Goal: Information Seeking & Learning: Check status

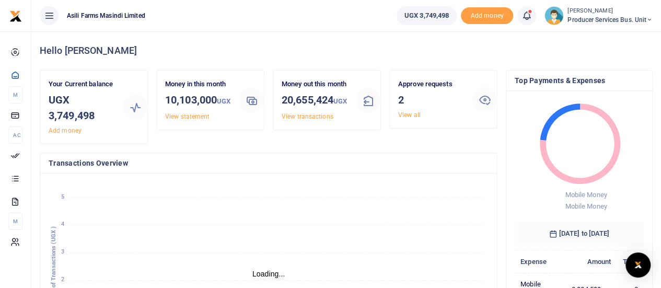
scroll to position [8, 8]
click at [407, 119] on div "Approve requests 2 View all" at bounding box center [431, 99] width 74 height 41
click at [404, 114] on link "View all" at bounding box center [409, 114] width 22 height 7
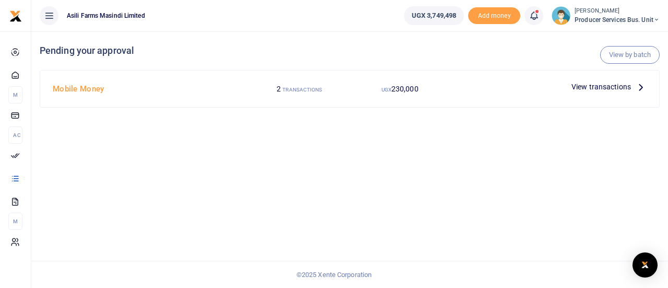
click at [602, 83] on span "View transactions" at bounding box center [602, 86] width 60 height 11
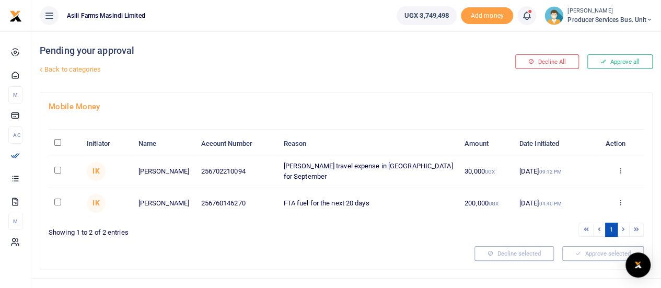
scroll to position [14, 0]
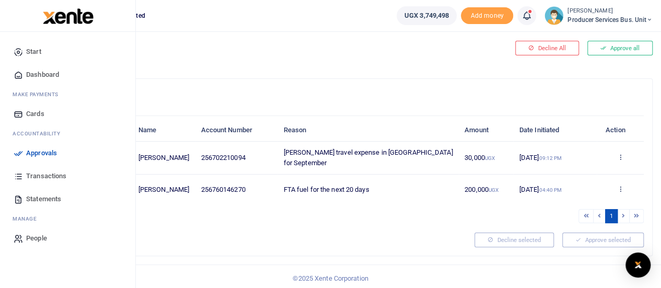
click at [39, 173] on span "Transactions" at bounding box center [46, 176] width 40 height 10
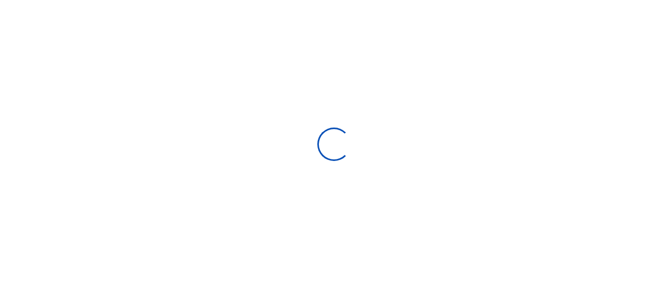
select select
type input "[DATE] - [DATE]"
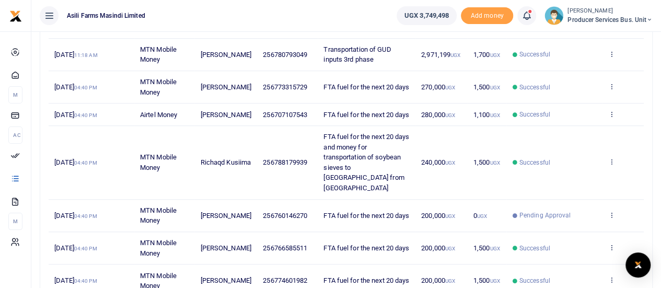
scroll to position [298, 0]
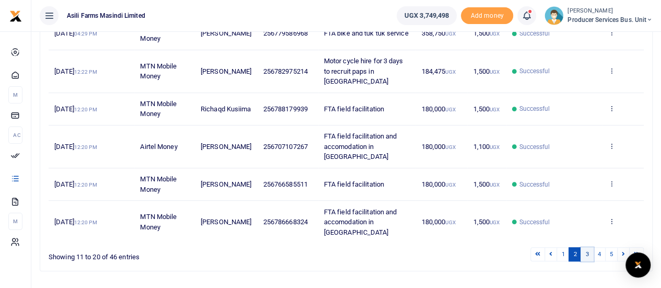
click at [586, 247] on link "3" at bounding box center [586, 254] width 13 height 14
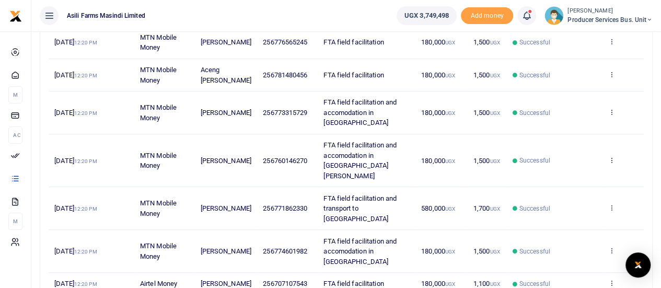
scroll to position [167, 0]
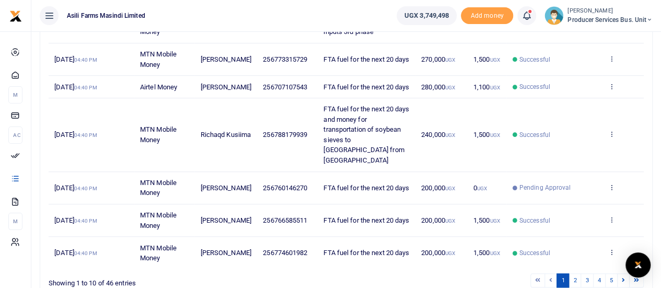
scroll to position [332, 0]
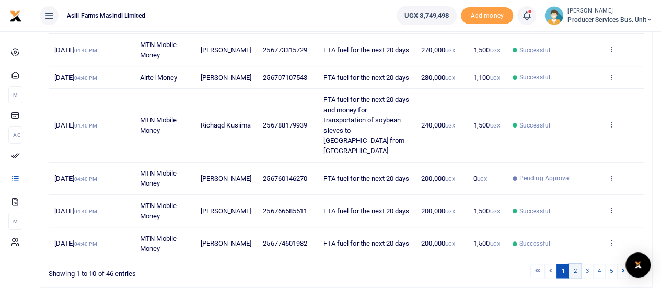
click at [578, 264] on link "2" at bounding box center [574, 271] width 13 height 14
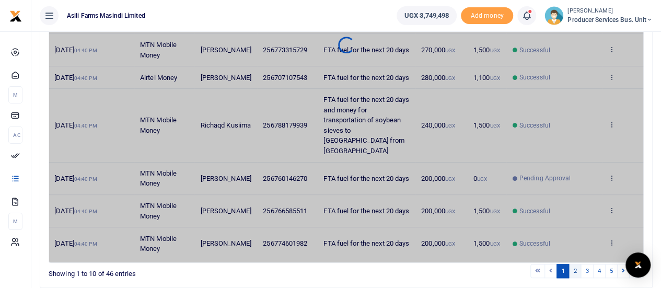
scroll to position [301, 0]
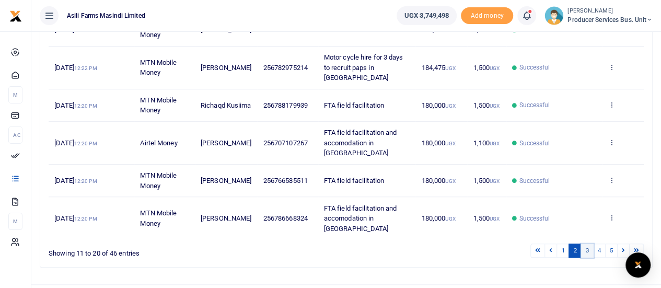
click at [587, 243] on link "3" at bounding box center [586, 250] width 13 height 14
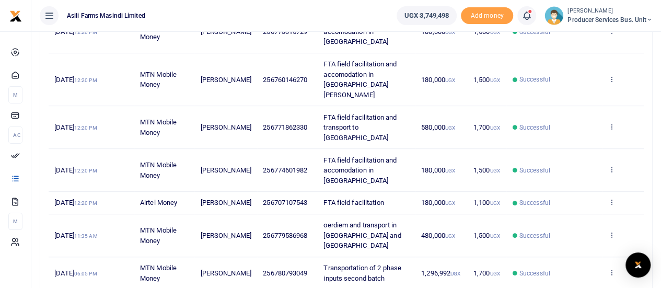
scroll to position [271, 0]
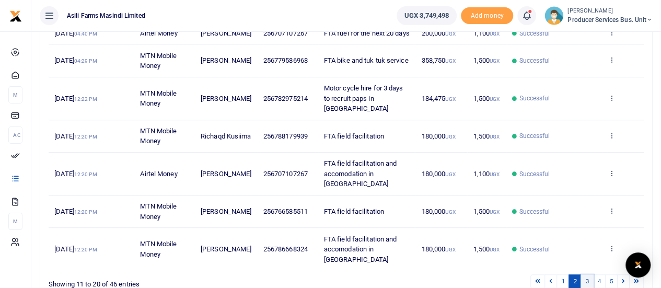
click at [588, 274] on link "3" at bounding box center [586, 281] width 13 height 14
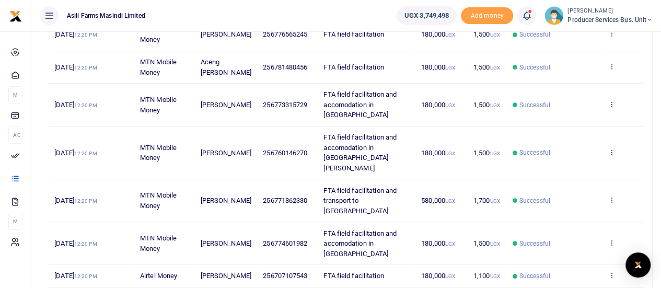
scroll to position [185, 0]
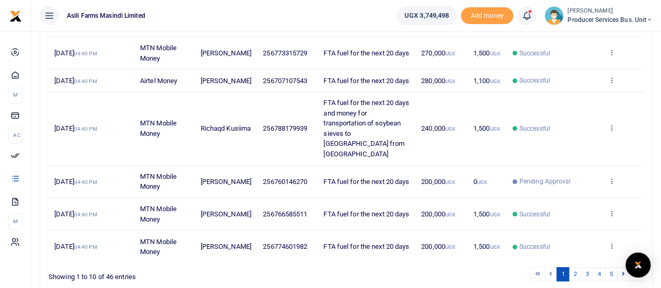
scroll to position [332, 0]
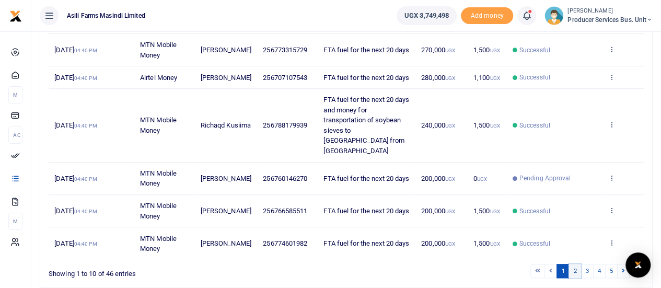
click at [576, 264] on link "2" at bounding box center [574, 271] width 13 height 14
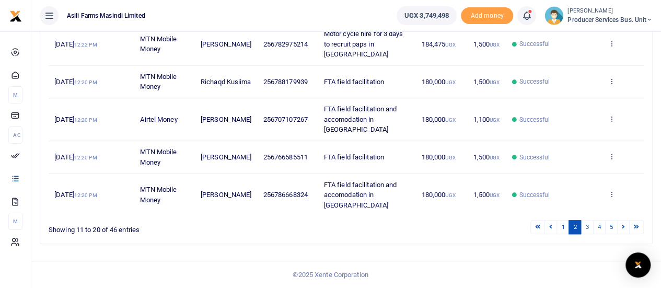
scroll to position [301, 0]
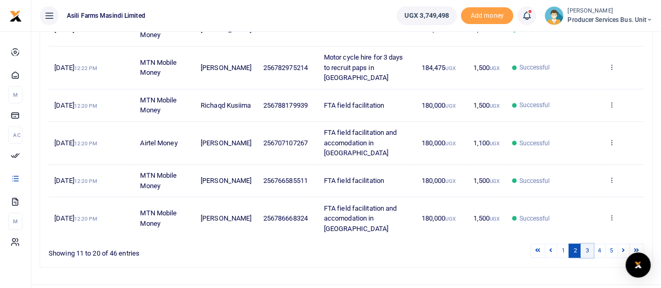
click at [589, 243] on link "3" at bounding box center [586, 250] width 13 height 14
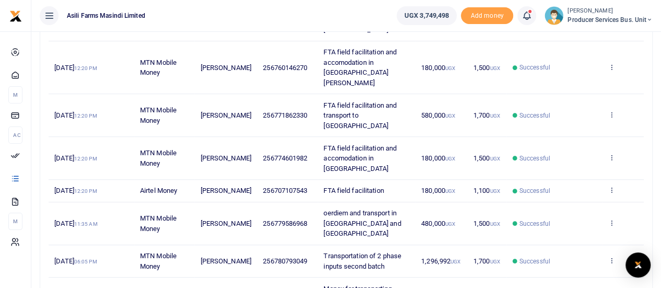
scroll to position [322, 0]
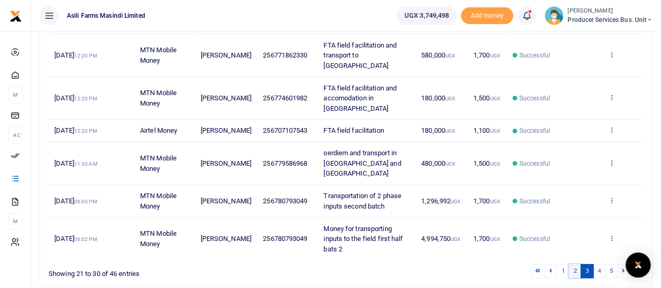
click at [577, 264] on link "2" at bounding box center [574, 271] width 13 height 14
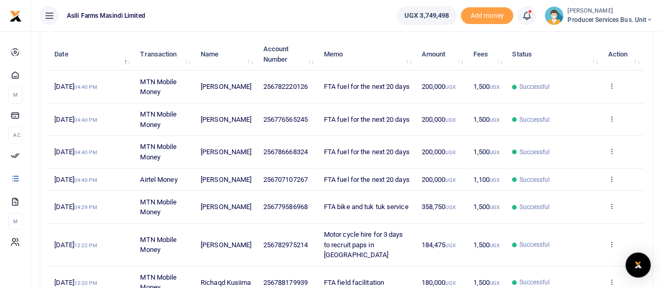
scroll to position [123, 0]
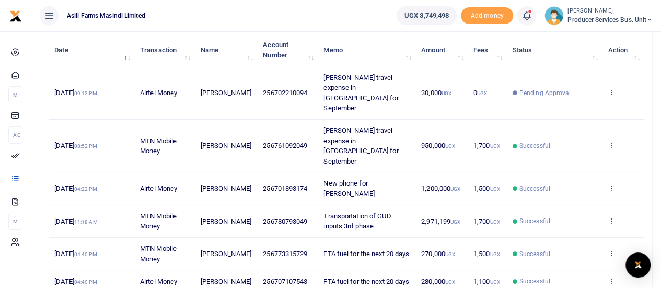
scroll to position [133, 0]
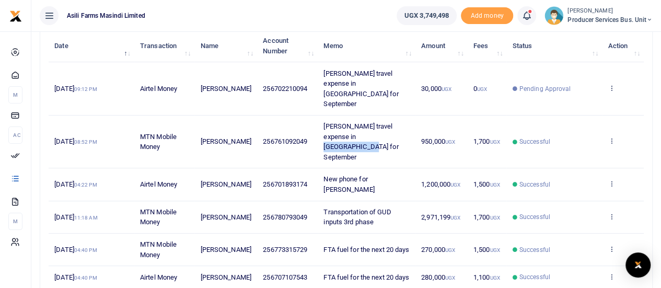
drag, startPoint x: 385, startPoint y: 112, endPoint x: 333, endPoint y: 113, distance: 52.2
click at [333, 122] on span "[PERSON_NAME] travel expense in [GEOGRAPHIC_DATA] for September" at bounding box center [360, 141] width 75 height 39
drag, startPoint x: 389, startPoint y: 113, endPoint x: 318, endPoint y: 103, distance: 71.6
click at [318, 115] on td "[PERSON_NAME] travel expense in [GEOGRAPHIC_DATA] for September" at bounding box center [367, 141] width 98 height 53
copy span "[PERSON_NAME] travel expense in [GEOGRAPHIC_DATA] for September"
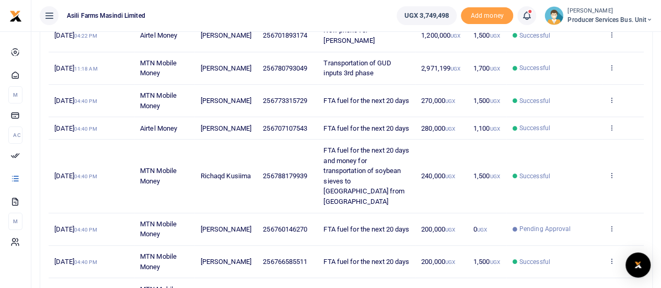
scroll to position [283, 0]
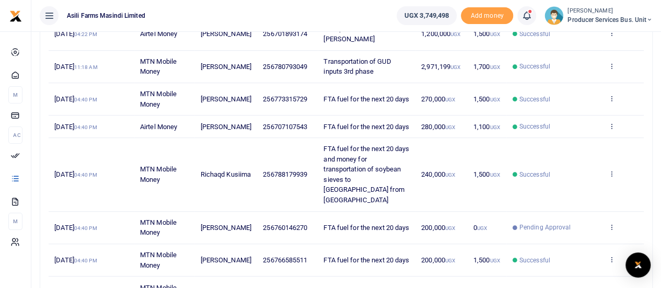
click at [354, 123] on span "FTA fuel for the next 20 days" at bounding box center [366, 127] width 86 height 8
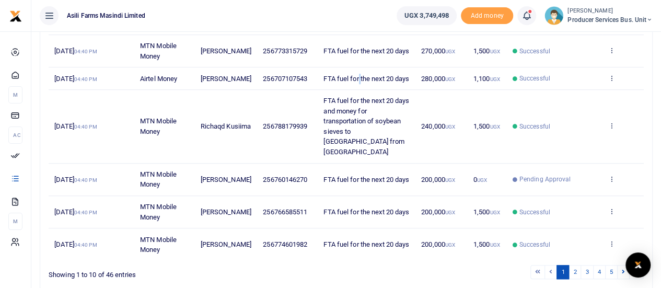
scroll to position [332, 0]
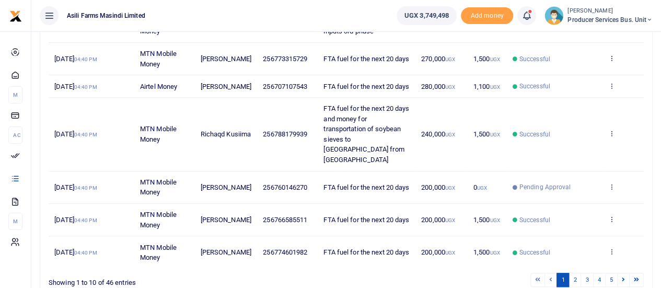
scroll to position [332, 0]
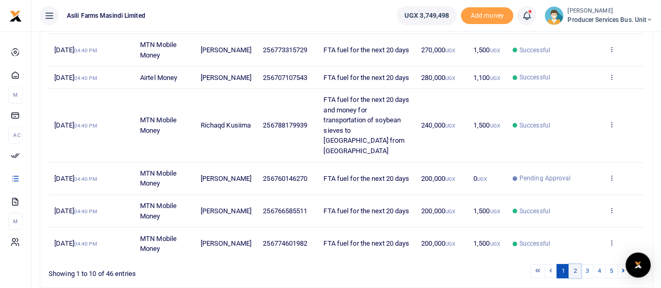
click at [579, 264] on link "2" at bounding box center [574, 271] width 13 height 14
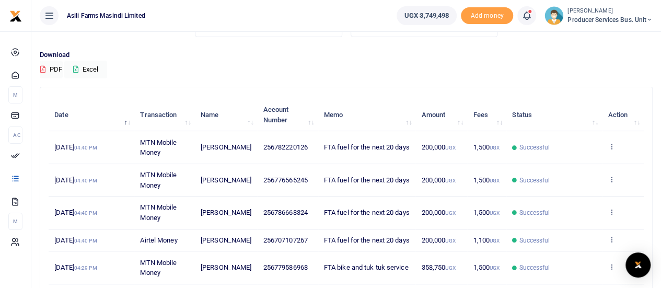
scroll to position [60, 0]
